Goal: Use online tool/utility: Utilize a website feature to perform a specific function

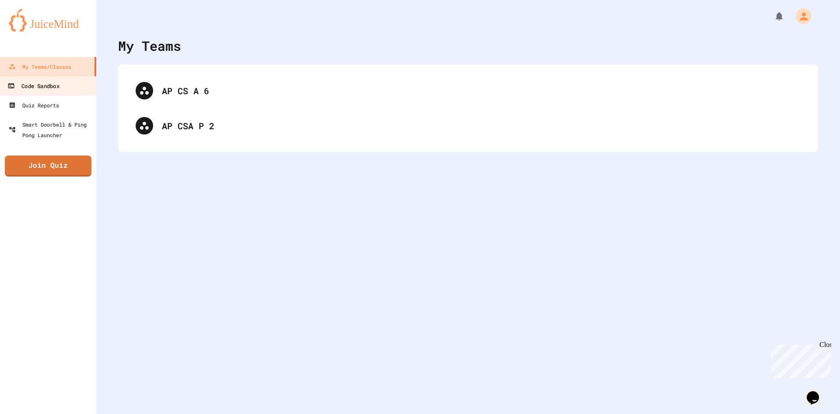
click at [56, 84] on div "Code Sandbox" at bounding box center [33, 86] width 52 height 11
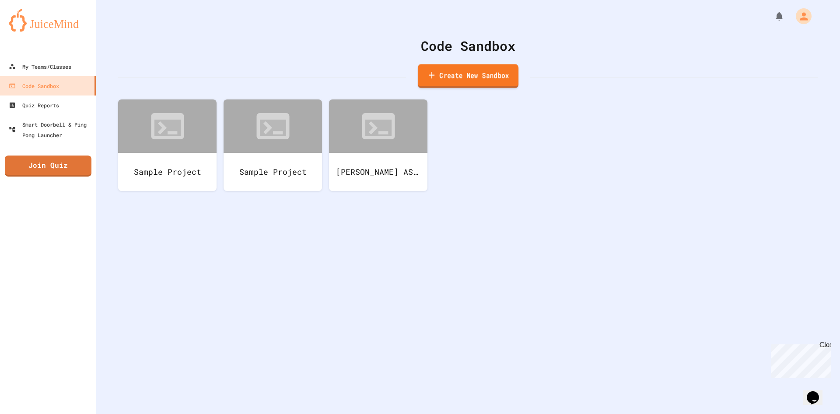
click at [473, 74] on link "Create New Sandbox" at bounding box center [468, 76] width 101 height 24
